Goal: Information Seeking & Learning: Learn about a topic

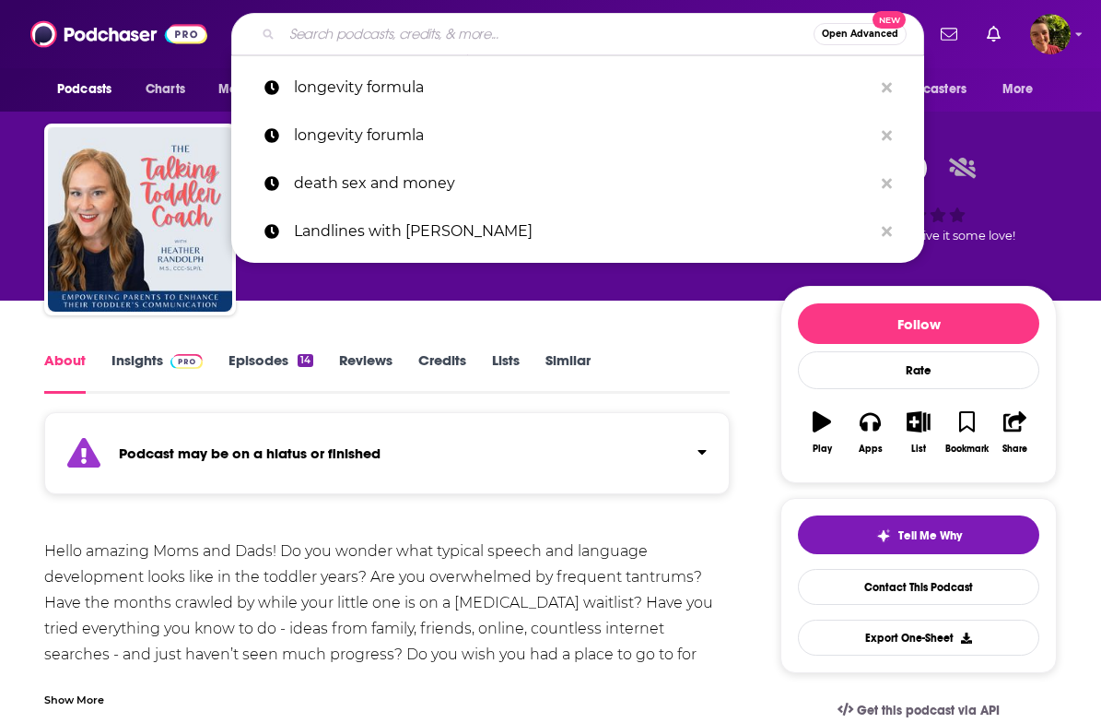
click at [357, 23] on input "Search podcasts, credits, & more..." at bounding box center [548, 33] width 532 height 29
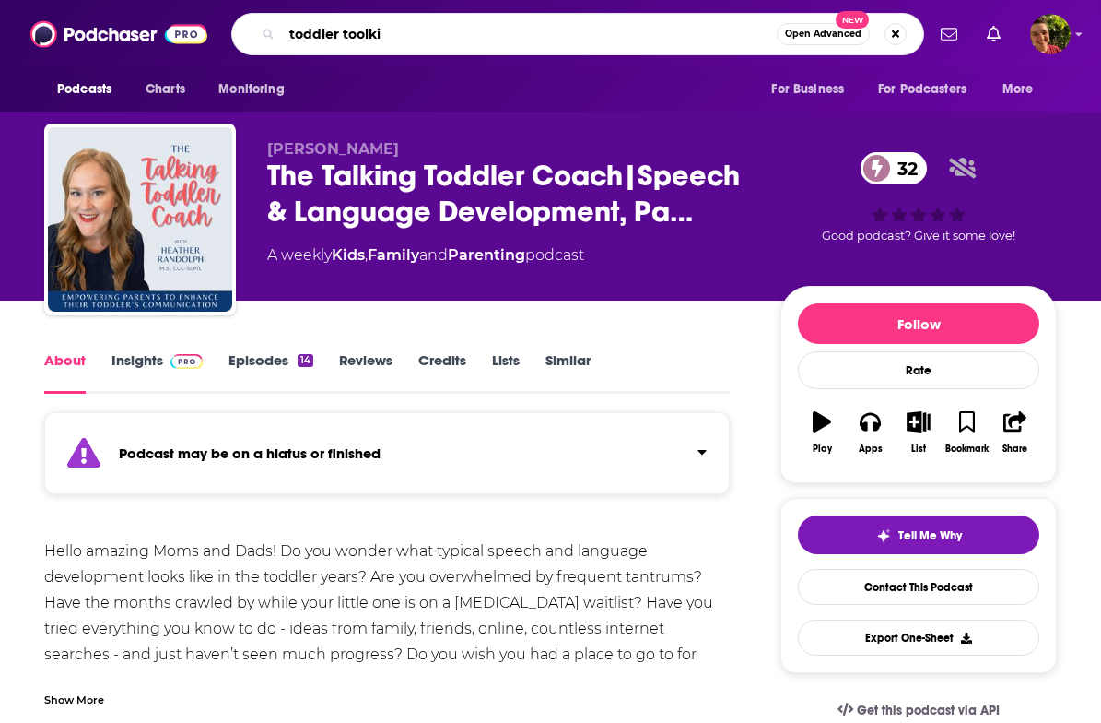
type input "toddler toolkit"
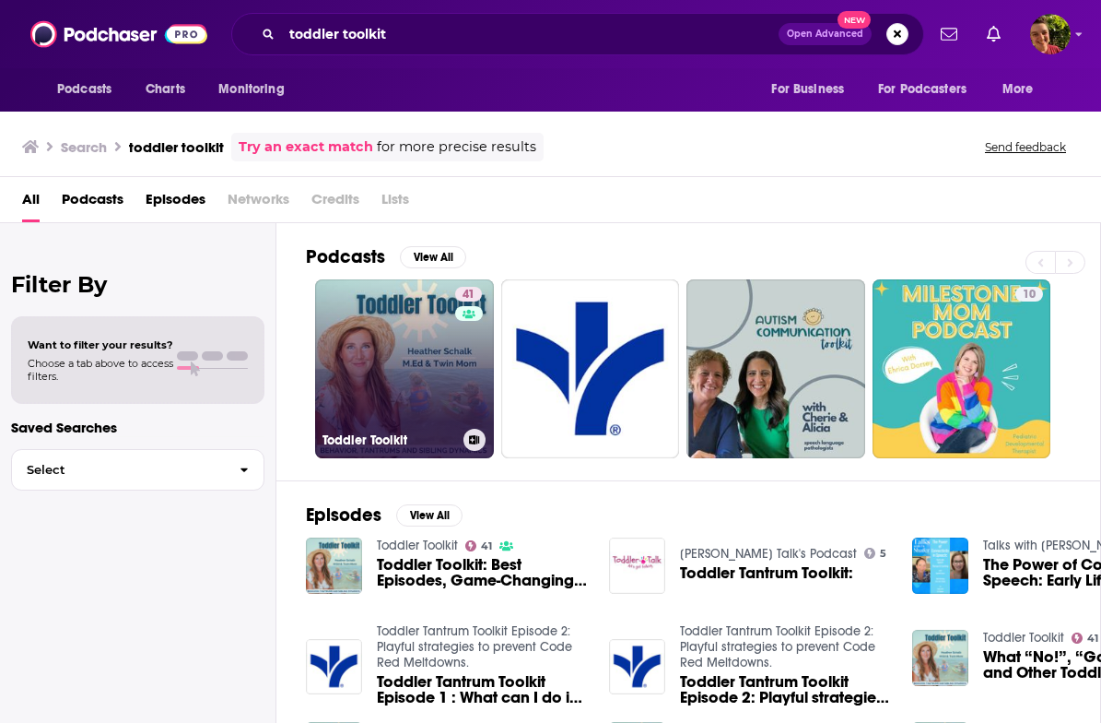
click at [399, 377] on link "41 Toddler Toolkit" at bounding box center [404, 368] width 179 height 179
